Goal: Complete application form: Complete application form

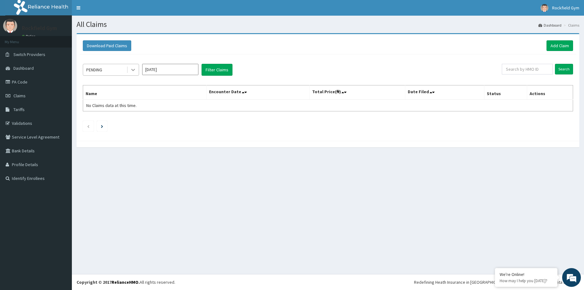
click at [132, 68] on icon at bounding box center [133, 70] width 6 height 6
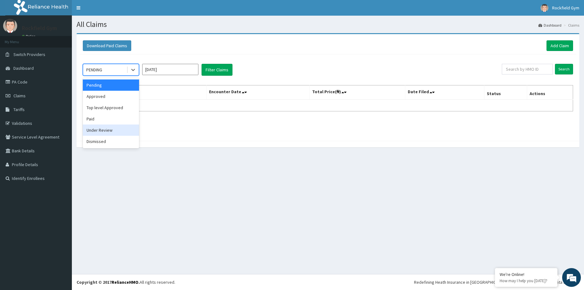
click at [126, 131] on div "Under Review" at bounding box center [111, 129] width 56 height 11
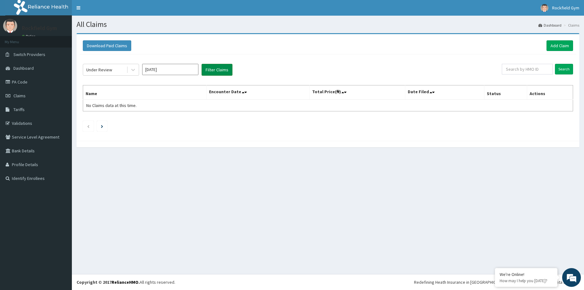
click at [215, 72] on button "Filter Claims" at bounding box center [217, 70] width 31 height 12
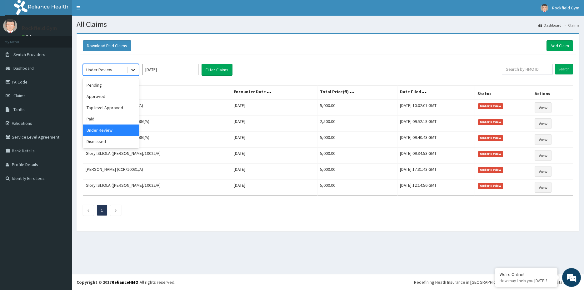
click at [133, 69] on icon at bounding box center [133, 70] width 6 height 6
click at [126, 85] on div "Pending" at bounding box center [111, 84] width 56 height 11
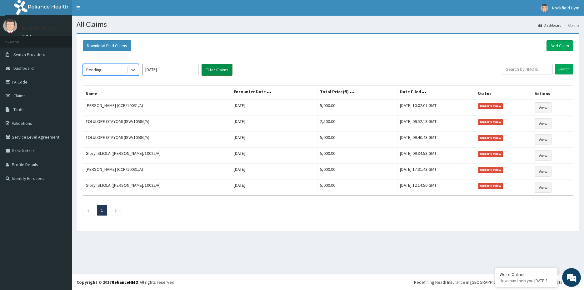
click at [223, 71] on button "Filter Claims" at bounding box center [217, 70] width 31 height 12
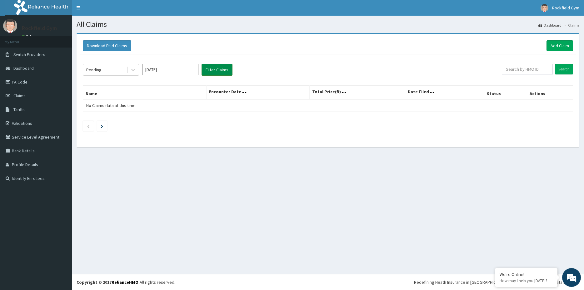
click at [218, 71] on button "Filter Claims" at bounding box center [217, 70] width 31 height 12
click at [556, 47] on link "Add Claim" at bounding box center [559, 45] width 27 height 11
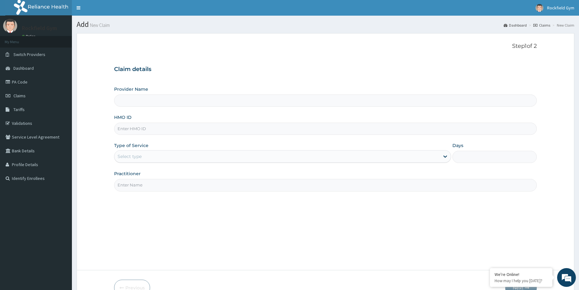
type input "Rockfield unique physio GYM"
type input "1"
click at [251, 129] on input "HMO ID" at bounding box center [325, 128] width 422 height 12
type input "ISW/10019/A"
click at [232, 183] on input "Practitioner" at bounding box center [325, 185] width 422 height 12
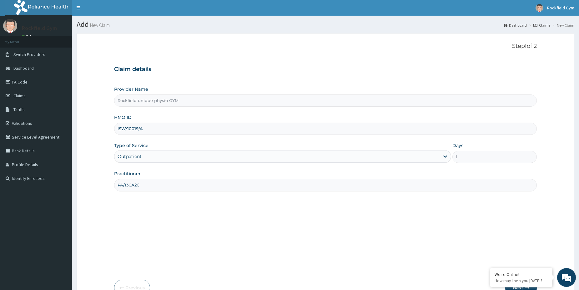
scroll to position [36, 0]
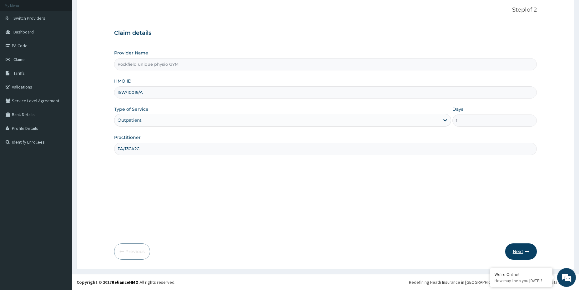
type input "PA/13CA2C"
click at [525, 254] on button "Next" at bounding box center [521, 251] width 32 height 16
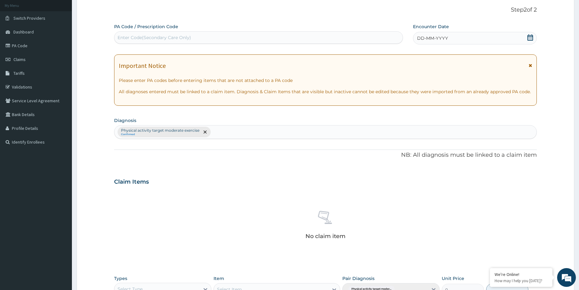
click at [157, 37] on div "Enter Code(Secondary Care Only)" at bounding box center [153, 37] width 73 height 6
click at [532, 37] on icon at bounding box center [530, 37] width 6 height 6
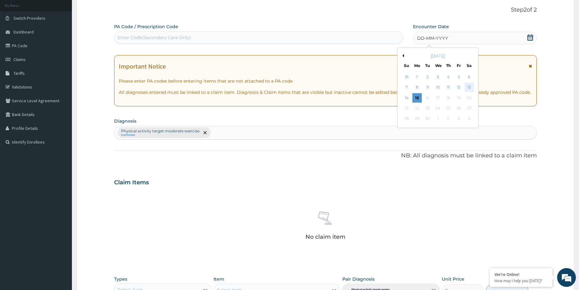
click at [470, 87] on div "13" at bounding box center [468, 87] width 9 height 9
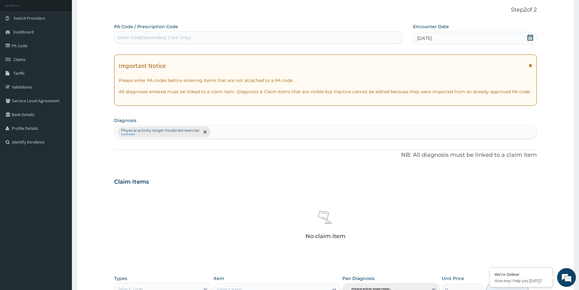
click at [192, 36] on div "Enter Code(Secondary Care Only)" at bounding box center [258, 37] width 288 height 10
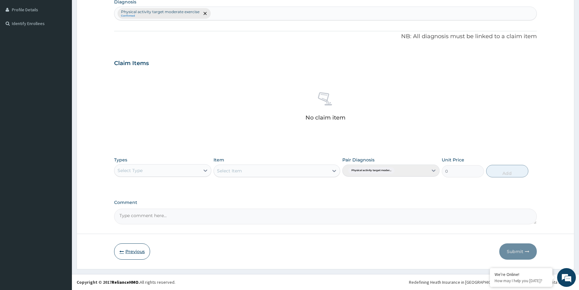
type input "PA/"
click at [139, 254] on button "Previous" at bounding box center [132, 251] width 36 height 16
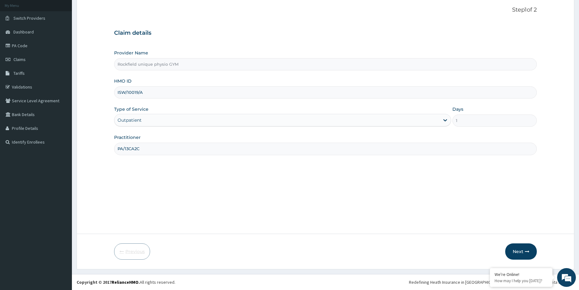
scroll to position [36, 0]
click at [149, 149] on input "PA/13CA2C" at bounding box center [325, 148] width 422 height 12
type input "PETER"
click at [515, 249] on button "Next" at bounding box center [521, 251] width 32 height 16
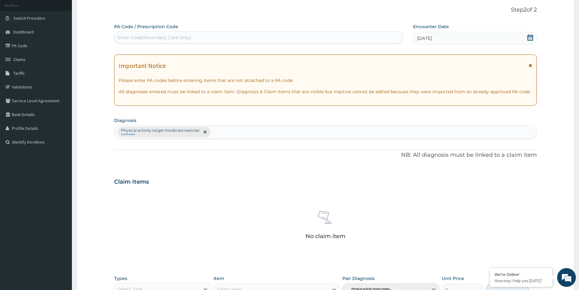
click at [170, 35] on div "Enter Code(Secondary Care Only)" at bounding box center [153, 37] width 73 height 6
paste input "PA/13CA2C"
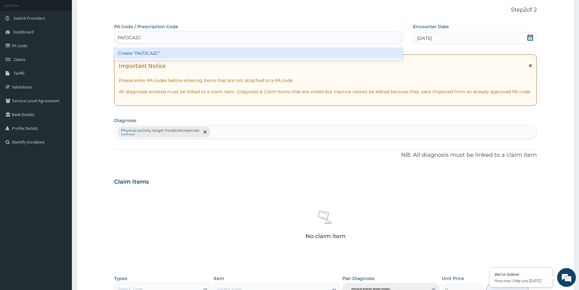
type input "PA/13CA2C"
click at [161, 53] on div "Create "PA/13CA2C"" at bounding box center [258, 52] width 289 height 11
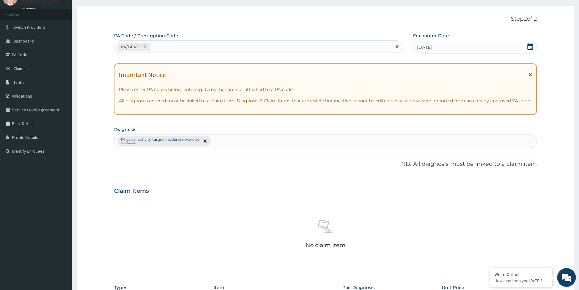
scroll to position [155, 0]
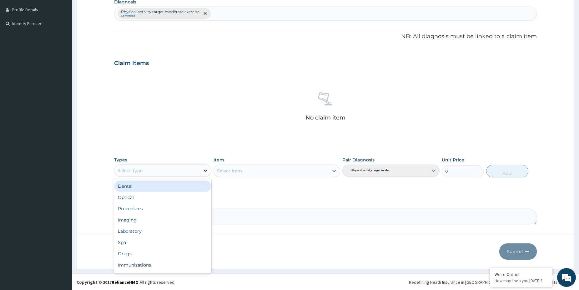
click at [206, 169] on icon at bounding box center [205, 170] width 6 height 6
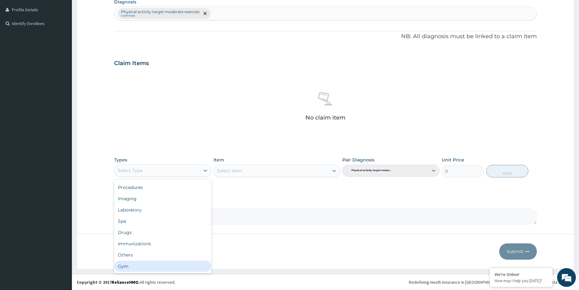
click at [166, 267] on div "Gym" at bounding box center [162, 265] width 97 height 11
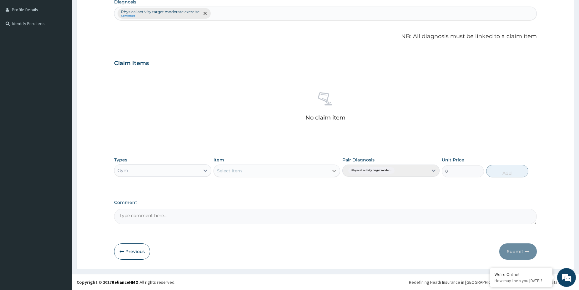
click at [333, 171] on icon at bounding box center [334, 171] width 4 height 2
click at [304, 190] on div "GYM" at bounding box center [276, 186] width 127 height 11
click at [507, 172] on button "Add" at bounding box center [507, 171] width 42 height 12
type input "0"
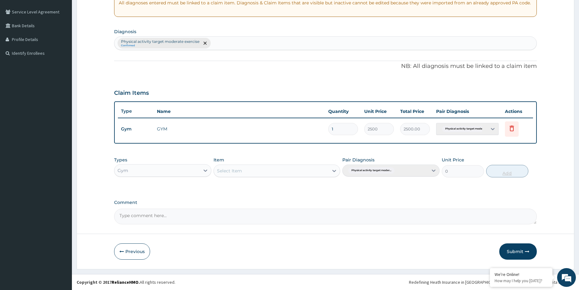
scroll to position [125, 0]
click at [520, 252] on button "Submit" at bounding box center [517, 251] width 37 height 16
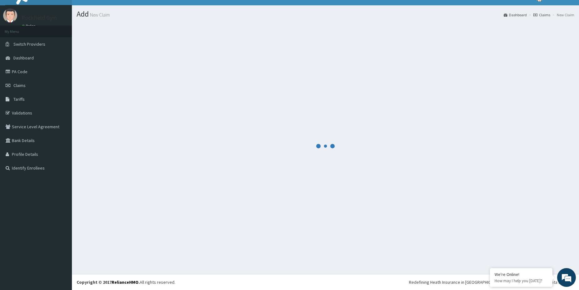
scroll to position [10, 0]
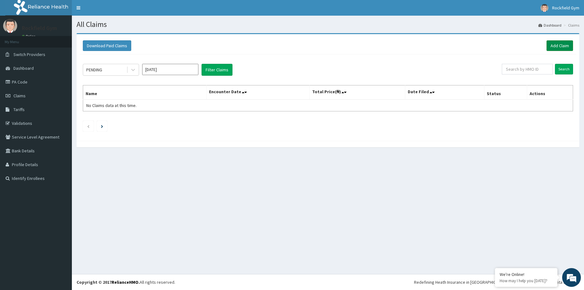
click at [560, 44] on link "Add Claim" at bounding box center [559, 45] width 27 height 11
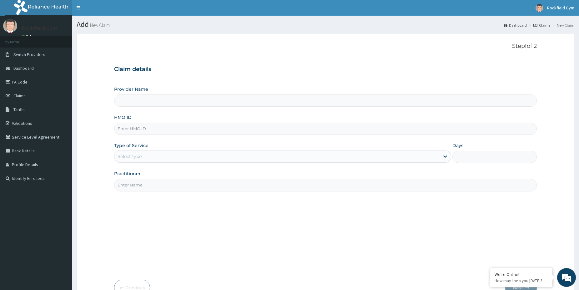
type input "Rockfield unique physio GYM"
type input "1"
click at [166, 129] on input "HMO ID" at bounding box center [325, 128] width 422 height 12
type input "ELI/10022/A"
click at [167, 182] on input "Practitioner" at bounding box center [325, 185] width 422 height 12
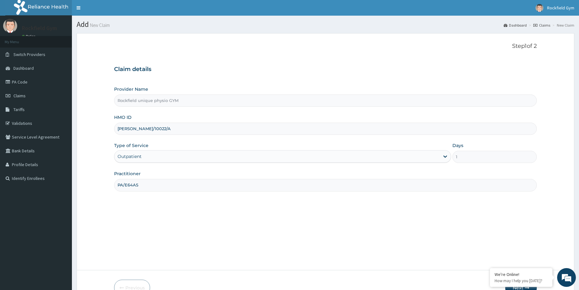
type input "PA/E64A5D"
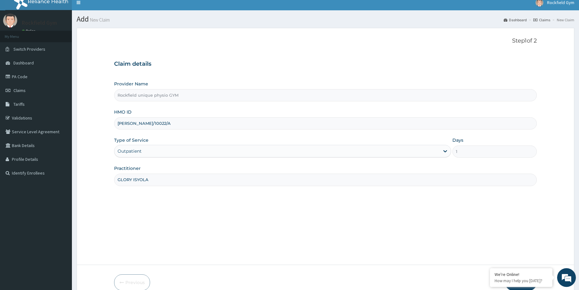
scroll to position [36, 0]
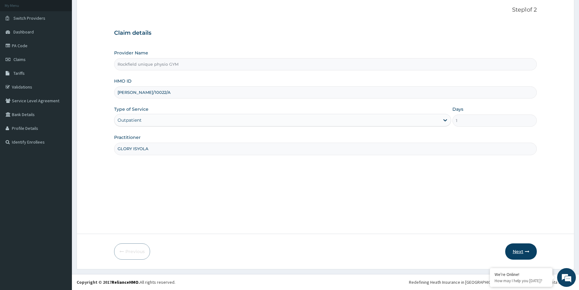
type input "GLORY ISYOLA"
click at [514, 249] on button "Next" at bounding box center [521, 251] width 32 height 16
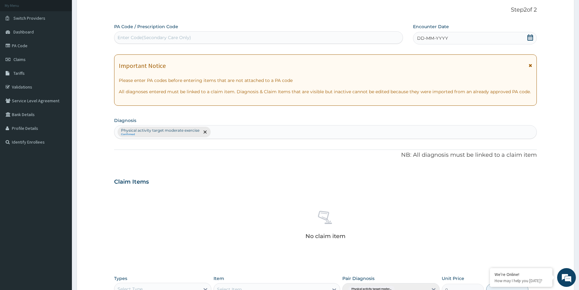
click at [177, 38] on div "Enter Code(Secondary Care Only)" at bounding box center [153, 37] width 73 height 6
paste input "PA/E64A5D"
type input "PA/E64A5D"
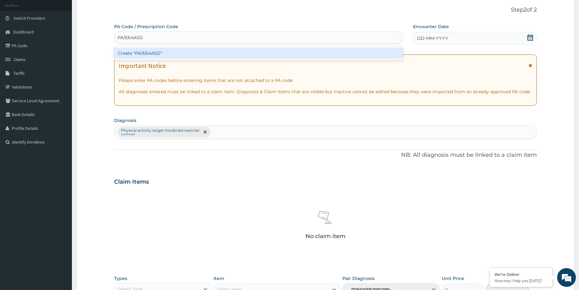
click at [171, 54] on div "Create "PA/E64A5D"" at bounding box center [258, 52] width 289 height 11
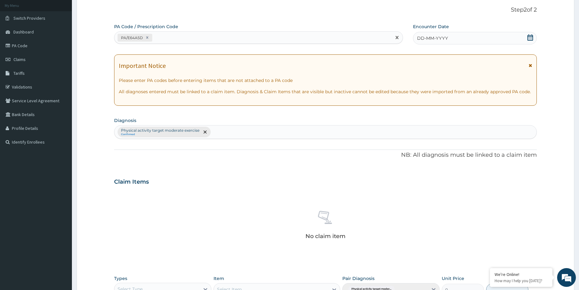
click at [530, 37] on icon at bounding box center [530, 37] width 6 height 6
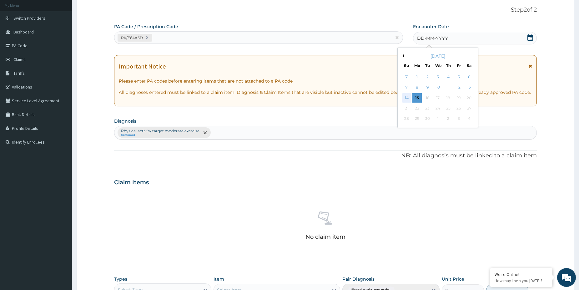
click at [407, 96] on div "14" at bounding box center [406, 97] width 9 height 9
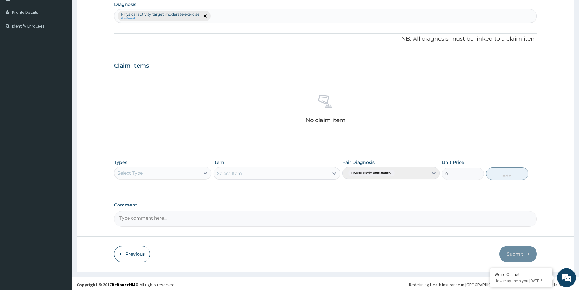
scroll to position [155, 0]
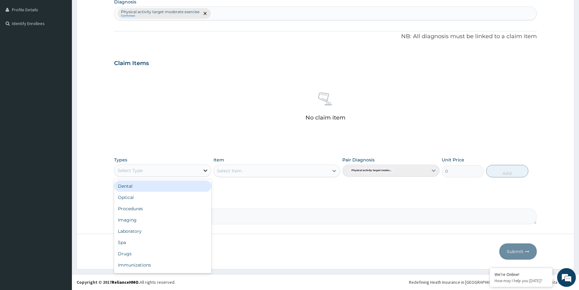
click at [204, 169] on icon at bounding box center [205, 170] width 6 height 6
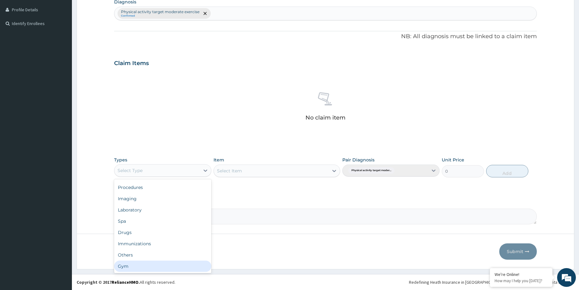
click at [182, 269] on div "Gym" at bounding box center [162, 265] width 97 height 11
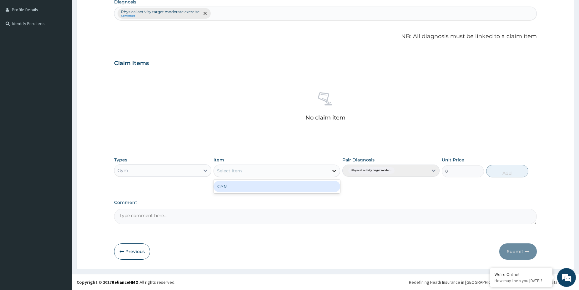
click at [336, 170] on icon at bounding box center [334, 170] width 6 height 6
click at [296, 188] on div "GYM" at bounding box center [276, 186] width 127 height 11
click at [508, 173] on button "Add" at bounding box center [507, 171] width 42 height 12
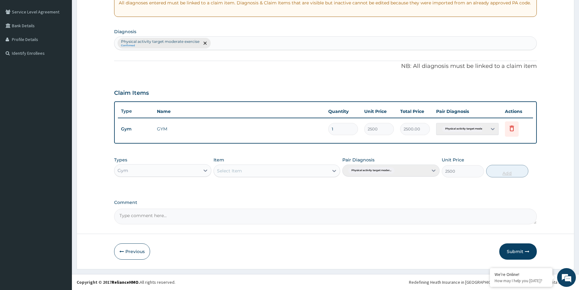
type input "0"
click at [509, 248] on button "Submit" at bounding box center [517, 251] width 37 height 16
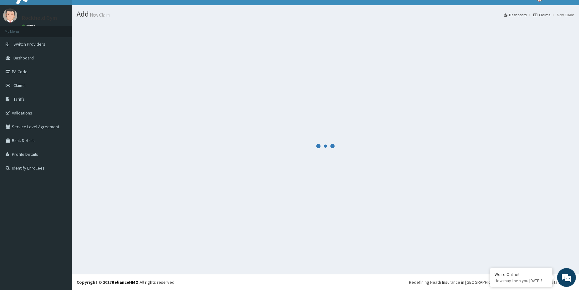
scroll to position [10, 0]
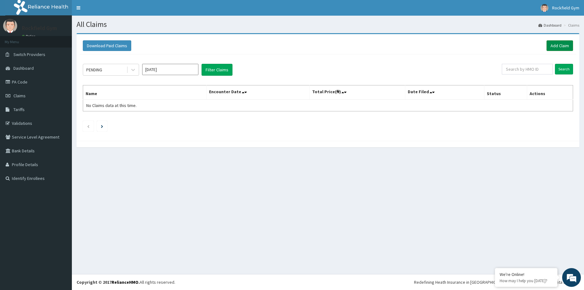
click at [558, 47] on link "Add Claim" at bounding box center [559, 45] width 27 height 11
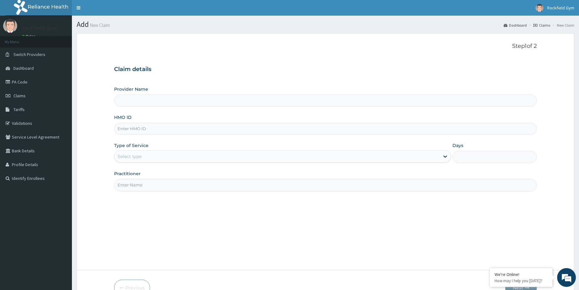
type input "Rockfield unique physio GYM"
type input "1"
click at [146, 129] on input "HMO ID" at bounding box center [325, 128] width 422 height 12
type input "ISW/10019/A"
click at [162, 186] on input "Practitioner" at bounding box center [325, 185] width 422 height 12
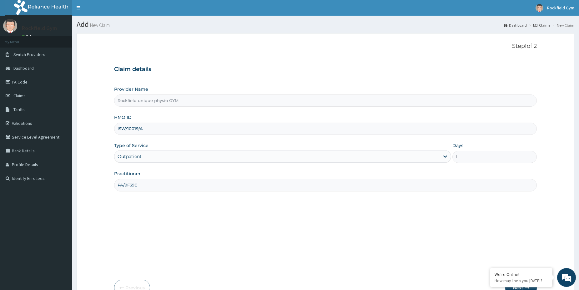
type input "PA/9F39EA"
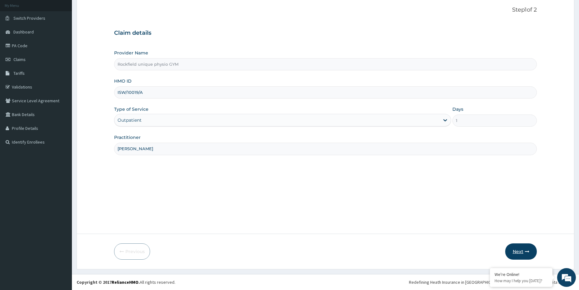
type input "[PERSON_NAME]"
click at [515, 250] on button "Next" at bounding box center [521, 251] width 32 height 16
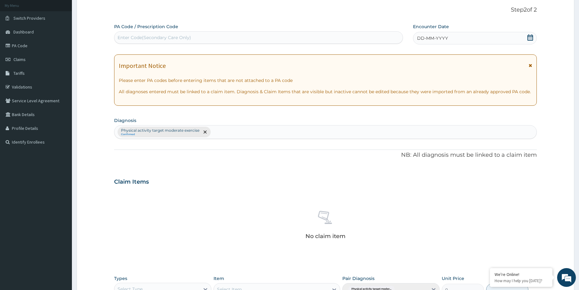
click at [153, 37] on div "Enter Code(Secondary Care Only)" at bounding box center [153, 37] width 73 height 6
paste input "PA/9F39EA"
type input "PA/9F39EA"
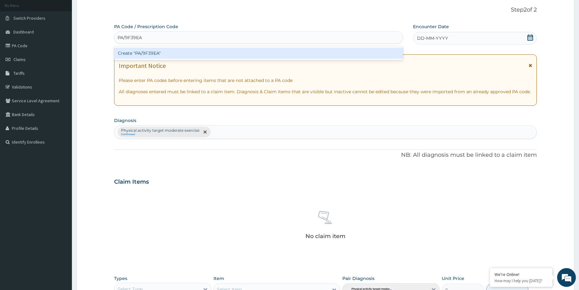
click at [152, 53] on div "Create "PA/9F39EA"" at bounding box center [258, 52] width 289 height 11
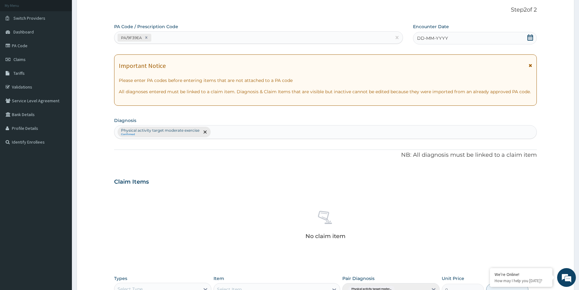
click at [531, 38] on icon at bounding box center [530, 37] width 6 height 6
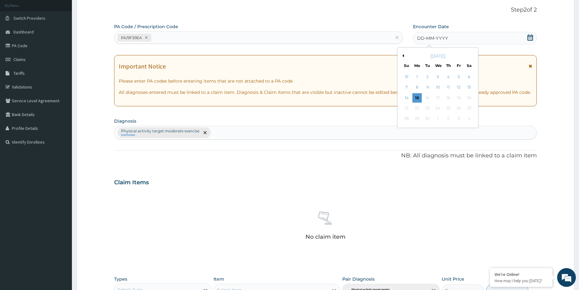
click at [402, 55] on button "Previous Month" at bounding box center [402, 55] width 3 height 3
click at [446, 119] on div "28" at bounding box center [447, 118] width 9 height 9
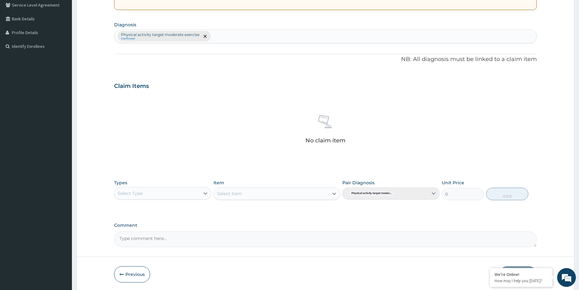
scroll to position [155, 0]
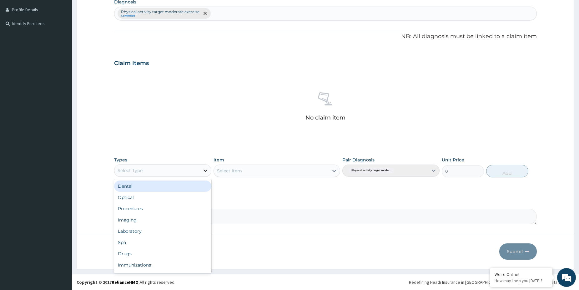
click at [202, 171] on div at bounding box center [205, 170] width 11 height 11
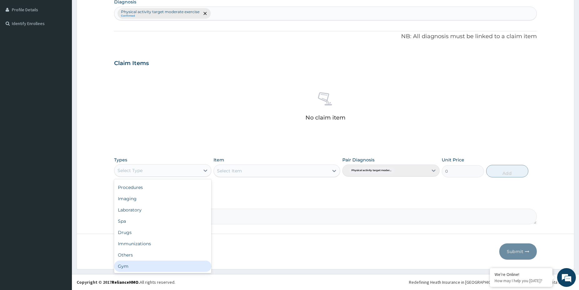
click at [154, 268] on div "Gym" at bounding box center [162, 265] width 97 height 11
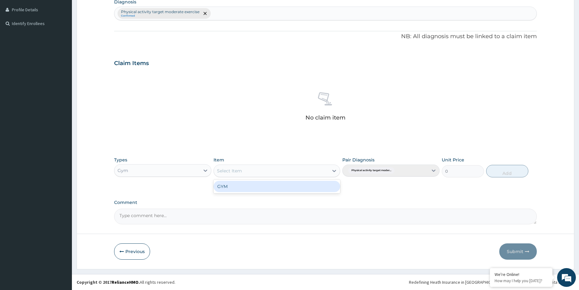
click at [331, 172] on icon at bounding box center [334, 170] width 6 height 6
click at [318, 188] on div "GYM" at bounding box center [276, 186] width 127 height 11
click at [505, 172] on button "Add" at bounding box center [507, 171] width 42 height 12
type input "0"
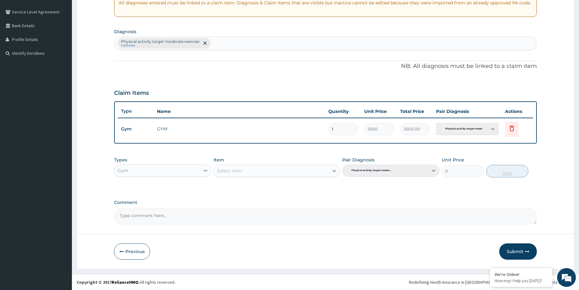
scroll to position [125, 0]
click at [517, 253] on button "Submit" at bounding box center [517, 251] width 37 height 16
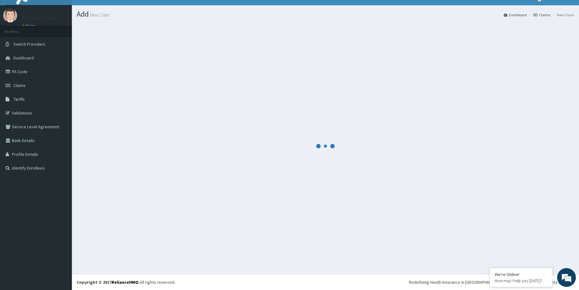
scroll to position [10, 0]
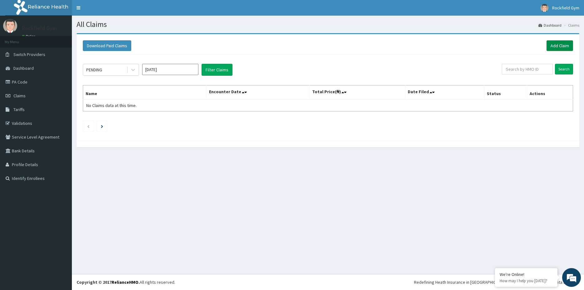
click at [560, 45] on link "Add Claim" at bounding box center [559, 45] width 27 height 11
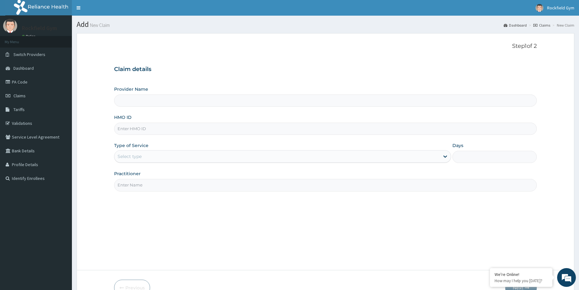
type input "Rockfield unique physio GYM"
type input "1"
click at [157, 126] on input "HMO ID" at bounding box center [325, 128] width 422 height 12
type input "ISW/10019/A"
click at [202, 185] on input "Practitioner" at bounding box center [325, 185] width 422 height 12
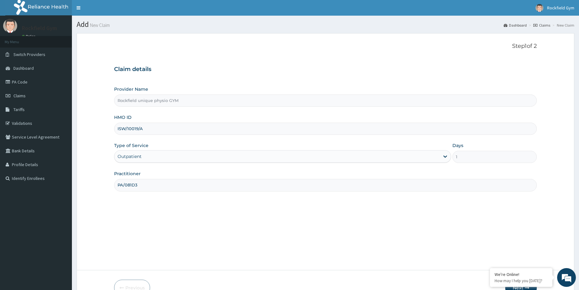
type input "PA/081D3A"
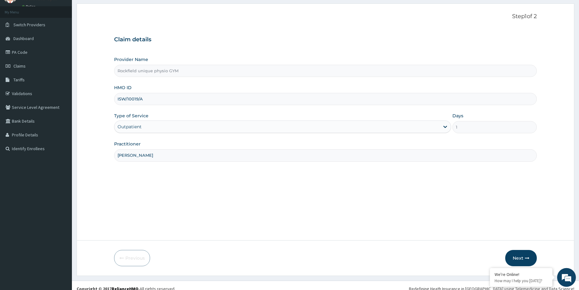
scroll to position [36, 0]
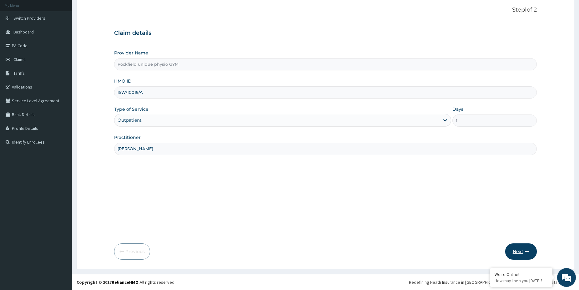
type input "[PERSON_NAME]"
click at [515, 250] on button "Next" at bounding box center [521, 251] width 32 height 16
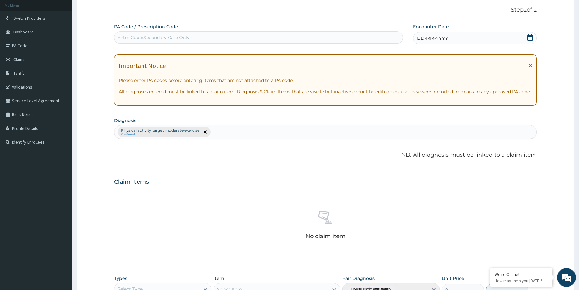
click at [127, 38] on div "Enter Code(Secondary Care Only)" at bounding box center [153, 37] width 73 height 6
paste input "PA/081D3A"
type input "PA/081D3A"
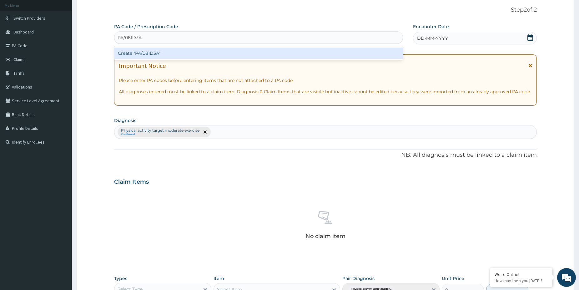
click at [136, 54] on div "Create "PA/081D3A"" at bounding box center [258, 52] width 289 height 11
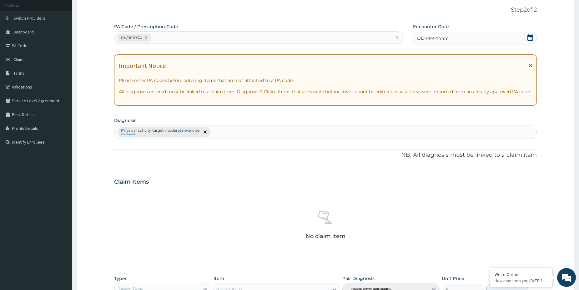
click at [530, 38] on icon at bounding box center [530, 37] width 6 height 6
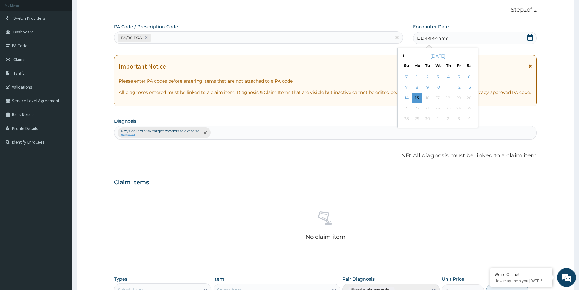
click at [403, 55] on button "Previous Month" at bounding box center [402, 55] width 3 height 3
click at [457, 119] on div "29" at bounding box center [458, 118] width 9 height 9
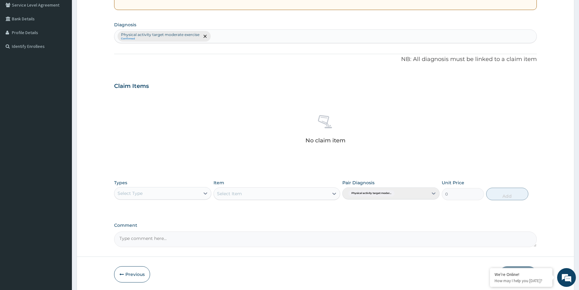
scroll to position [155, 0]
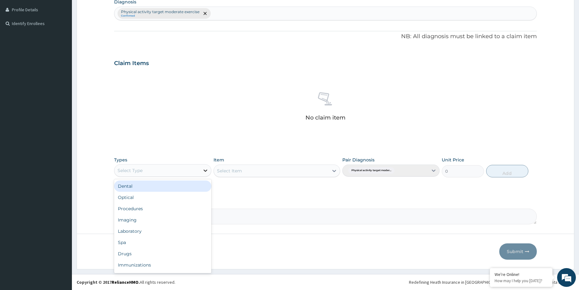
click at [208, 169] on icon at bounding box center [205, 170] width 6 height 6
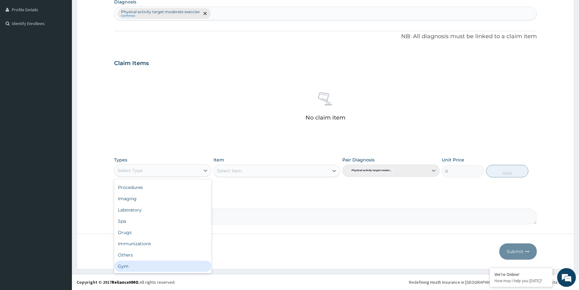
drag, startPoint x: 175, startPoint y: 267, endPoint x: 177, endPoint y: 263, distance: 4.5
click at [175, 266] on div "Gym" at bounding box center [162, 265] width 97 height 11
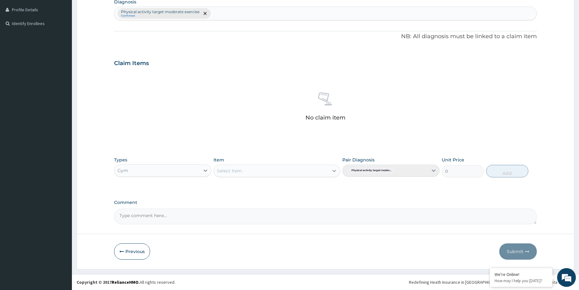
click at [336, 171] on icon at bounding box center [334, 170] width 6 height 6
click at [274, 191] on div "GYM" at bounding box center [276, 186] width 127 height 11
click at [507, 171] on button "Add" at bounding box center [507, 171] width 42 height 12
type input "0"
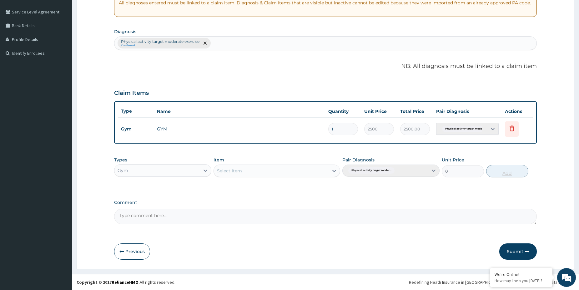
scroll to position [125, 0]
click at [511, 250] on button "Submit" at bounding box center [517, 251] width 37 height 16
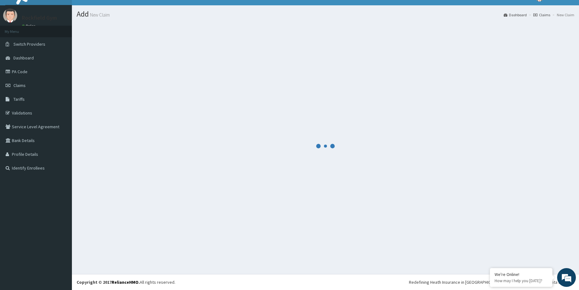
scroll to position [10, 0]
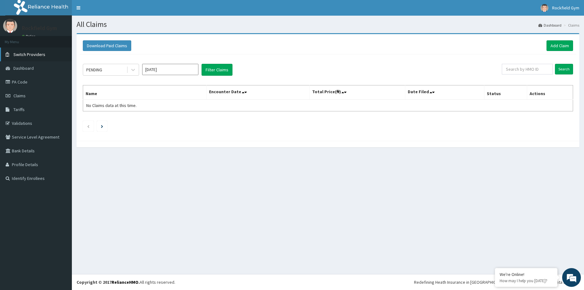
click at [30, 56] on span "Switch Providers" at bounding box center [29, 55] width 32 height 6
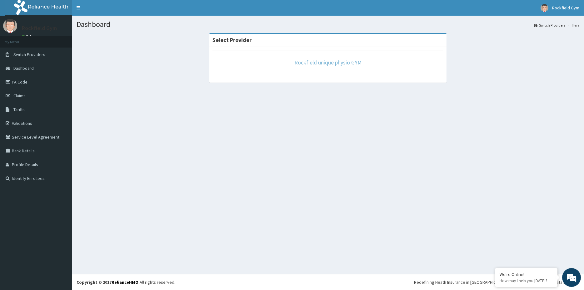
click at [308, 63] on link "Rockfield unique physio GYM" at bounding box center [327, 62] width 67 height 7
click at [556, 24] on link "Switch Providers" at bounding box center [550, 24] width 32 height 5
